Goal: Information Seeking & Learning: Learn about a topic

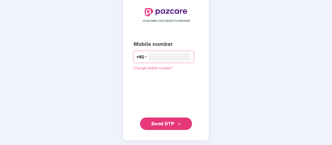
type input "**********"
click at [163, 123] on span "Send OTP" at bounding box center [162, 123] width 23 height 5
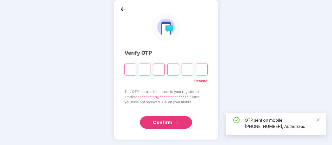
scroll to position [24, 0]
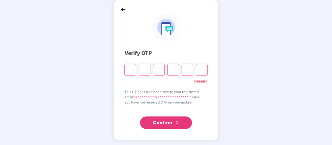
type input "*"
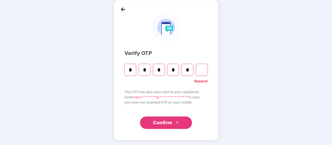
type input "*"
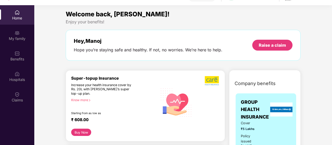
click at [116, 86] on div "Increase your health insurance cover by Rs. 20L with PazCare’s super top-up pla…" at bounding box center [103, 89] width 64 height 13
click at [91, 99] on icon "right" at bounding box center [89, 100] width 3 height 3
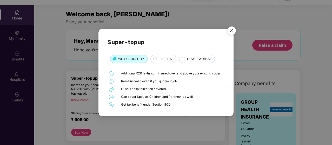
click at [231, 31] on img "Close" at bounding box center [231, 31] width 15 height 15
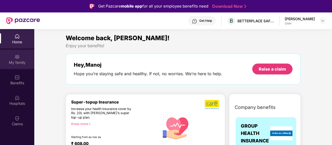
click at [20, 61] on div "My family" at bounding box center [17, 62] width 34 height 5
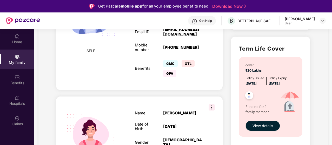
scroll to position [154, 0]
click at [259, 121] on div "cover ₹20 Lakhs Policy issued 12 Sept 2025 Policy Expiry 11 Sept 2026 Enabled f…" at bounding box center [270, 97] width 63 height 80
click at [262, 125] on span "View details" at bounding box center [262, 126] width 21 height 6
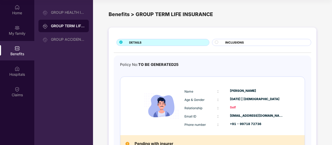
click at [234, 45] on div "INCLUSIONS" at bounding box center [266, 42] width 86 height 5
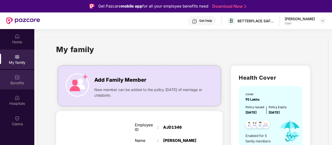
click at [17, 81] on div "Benefits" at bounding box center [17, 83] width 34 height 5
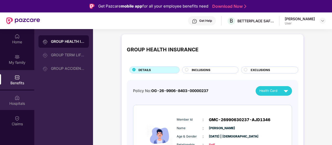
click at [14, 95] on div "Hospitals" at bounding box center [17, 100] width 34 height 19
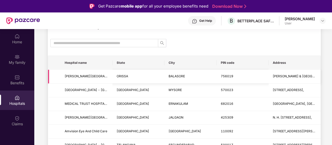
scroll to position [39, 0]
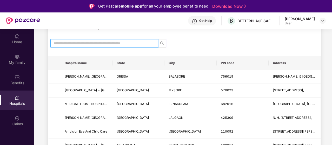
click at [85, 44] on input "text" at bounding box center [102, 44] width 97 height 6
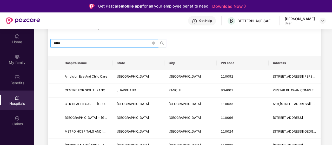
click at [162, 42] on icon "search" at bounding box center [162, 43] width 4 height 4
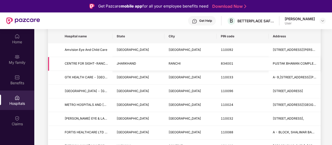
scroll to position [68, 0]
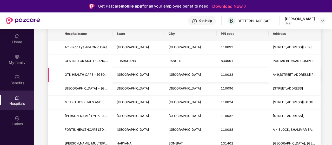
type input "*****"
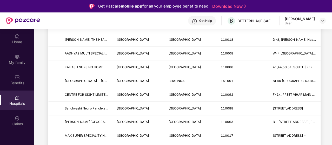
scroll to position [573, 0]
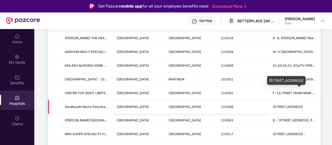
click at [277, 105] on span "Bf-45, Near Canara Bank, Shalimar Bagh , Shalimar Bagh, North west, New delhi, …" at bounding box center [288, 107] width 30 height 4
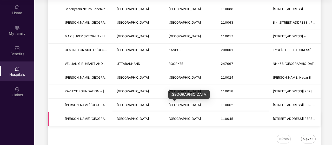
scroll to position [650, 0]
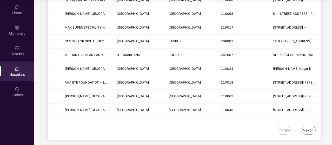
click at [311, 129] on div "Next" at bounding box center [308, 130] width 15 height 9
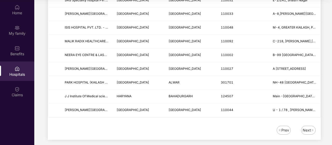
click at [309, 128] on div "Next" at bounding box center [307, 131] width 8 height 6
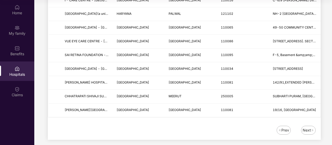
click at [288, 128] on div "Prev" at bounding box center [285, 131] width 8 height 6
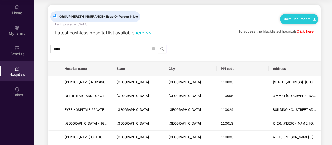
scroll to position [4, 0]
click at [142, 33] on link "here >>" at bounding box center [142, 32] width 17 height 5
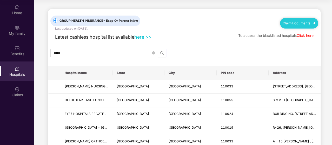
click at [302, 35] on link "Click here" at bounding box center [305, 36] width 17 height 4
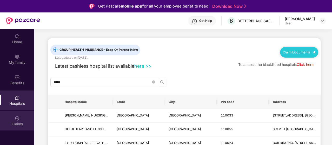
click at [18, 118] on img at bounding box center [17, 118] width 5 height 5
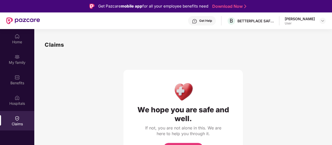
scroll to position [29, 0]
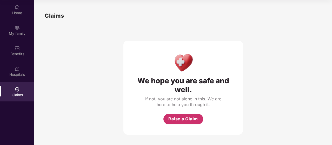
click at [185, 120] on span "Raise a Claim" at bounding box center [183, 119] width 30 height 6
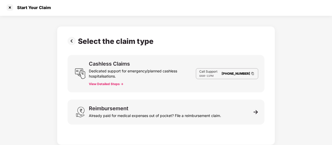
scroll to position [1, 0]
click at [115, 85] on button "View Detailed Steps ->" at bounding box center [106, 84] width 35 height 4
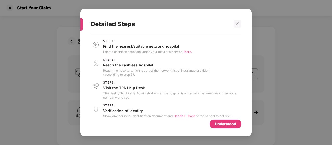
scroll to position [30, 0]
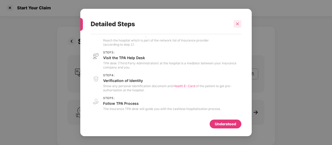
click at [240, 24] on div at bounding box center [238, 24] width 8 height 8
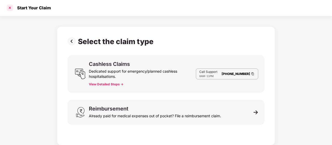
click at [10, 7] on div at bounding box center [10, 8] width 8 height 8
